Goal: Transaction & Acquisition: Purchase product/service

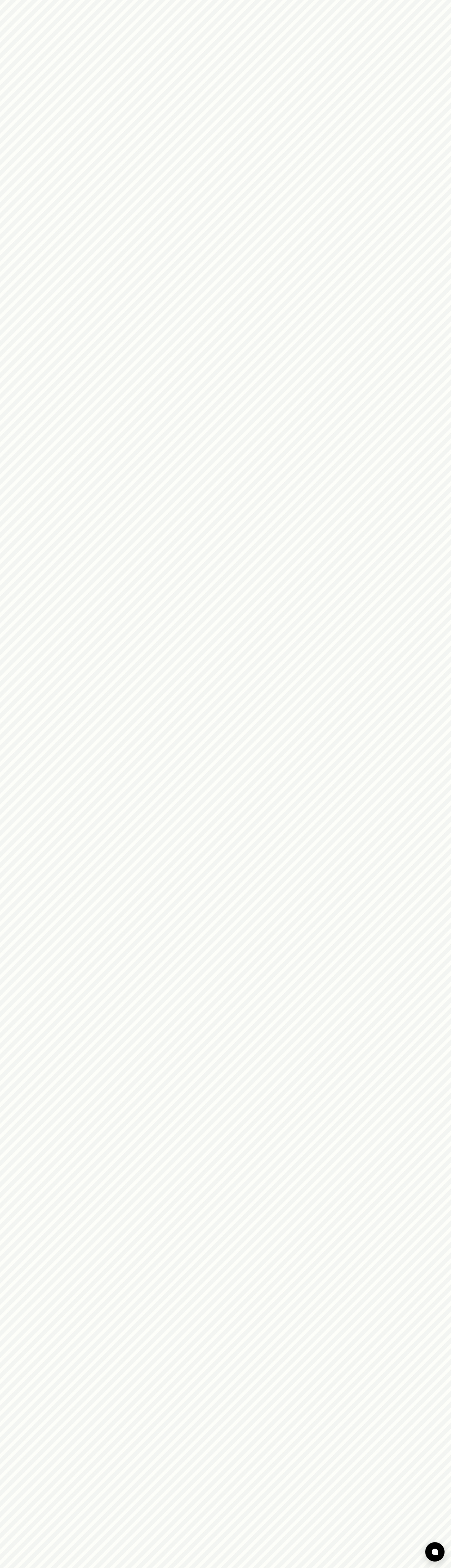
click at [113, 0] on html at bounding box center [226, 0] width 451 height 0
click at [442, 0] on html at bounding box center [226, 0] width 451 height 0
click at [397, 0] on html at bounding box center [226, 0] width 451 height 0
click at [1, 0] on html at bounding box center [226, 0] width 451 height 0
